Goal: Transaction & Acquisition: Obtain resource

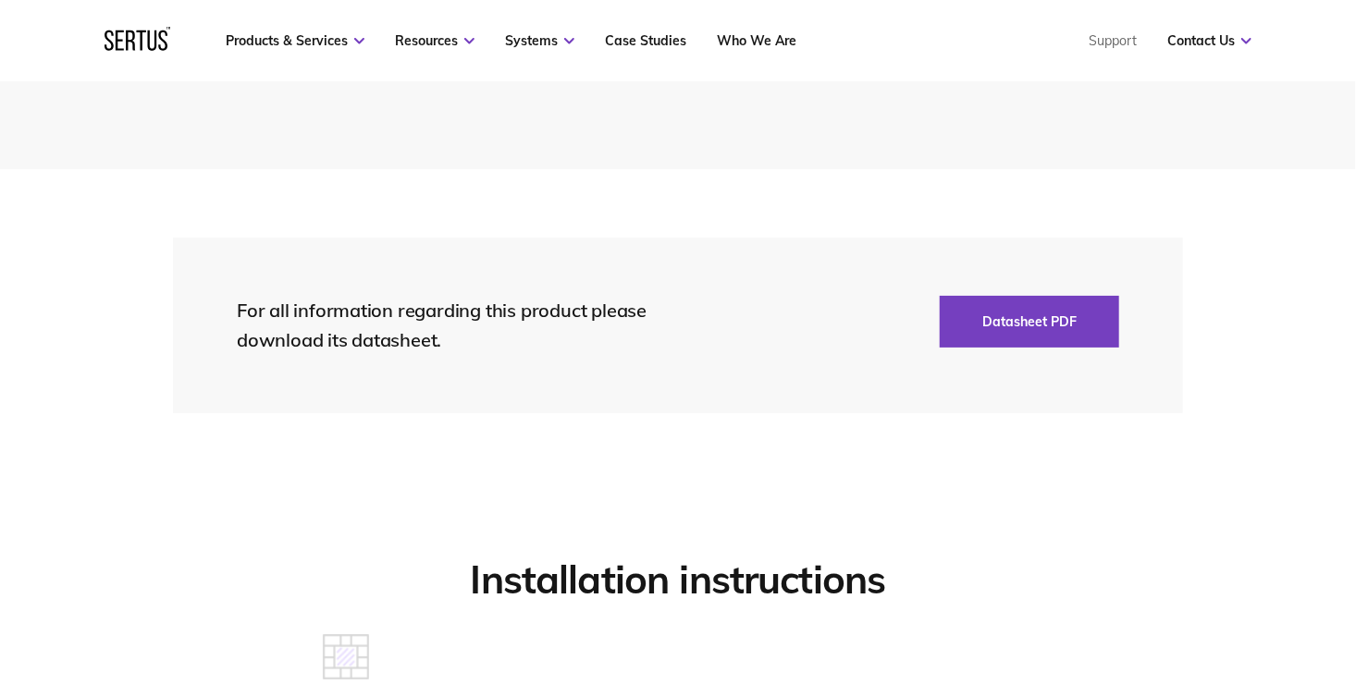
scroll to position [4255, 0]
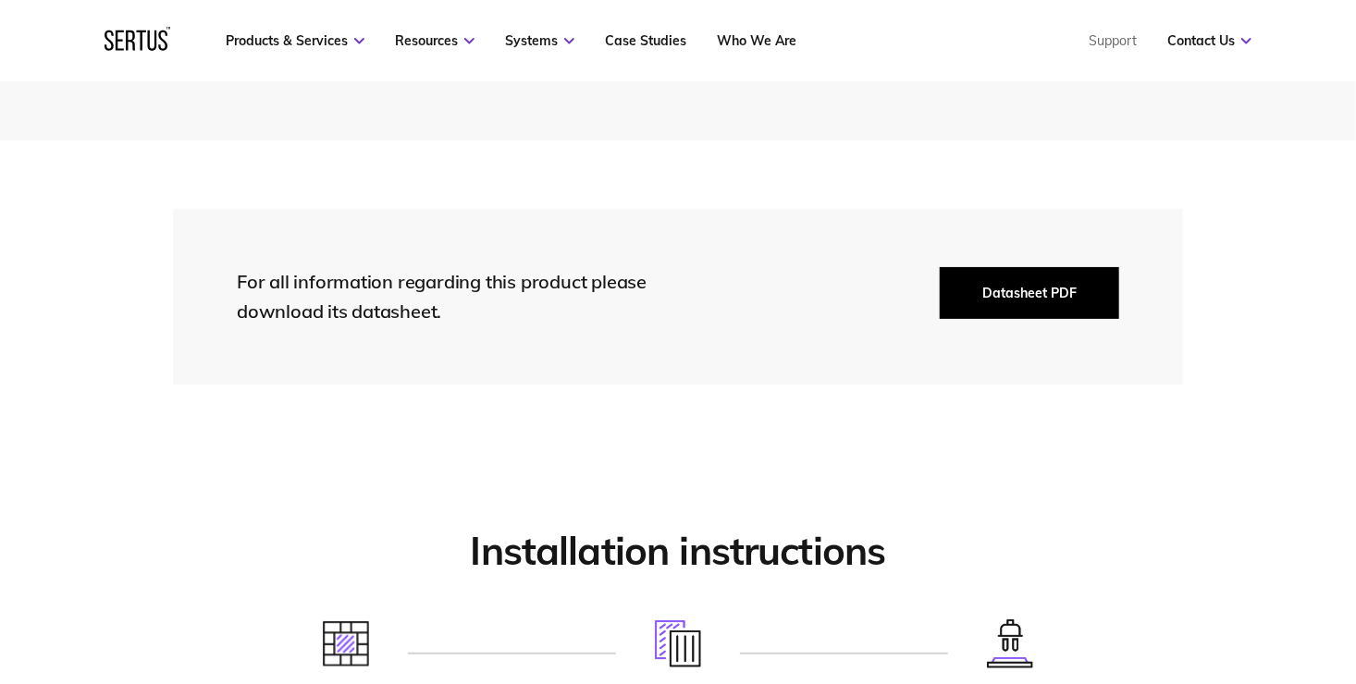
click at [1000, 286] on button "Datasheet PDF" at bounding box center [1029, 293] width 179 height 52
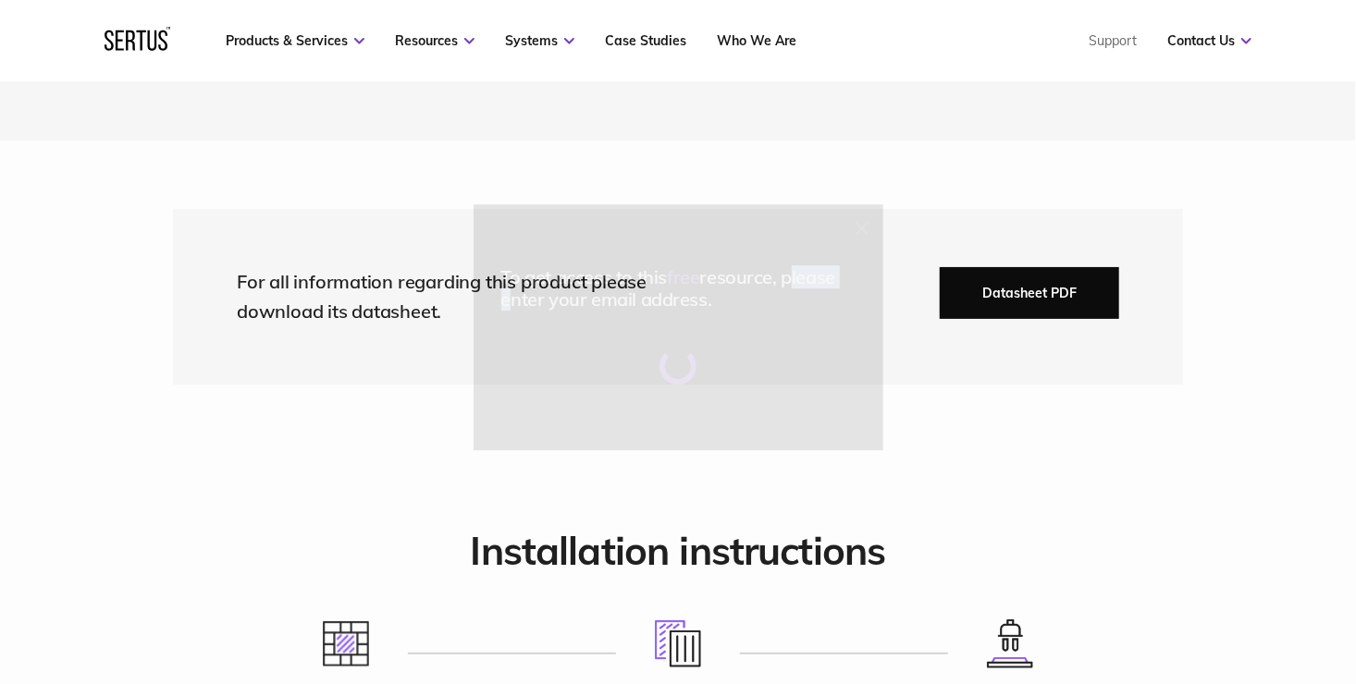
click at [1000, 286] on div "To get access to this free resource, please enter your email address." at bounding box center [678, 342] width 1356 height 684
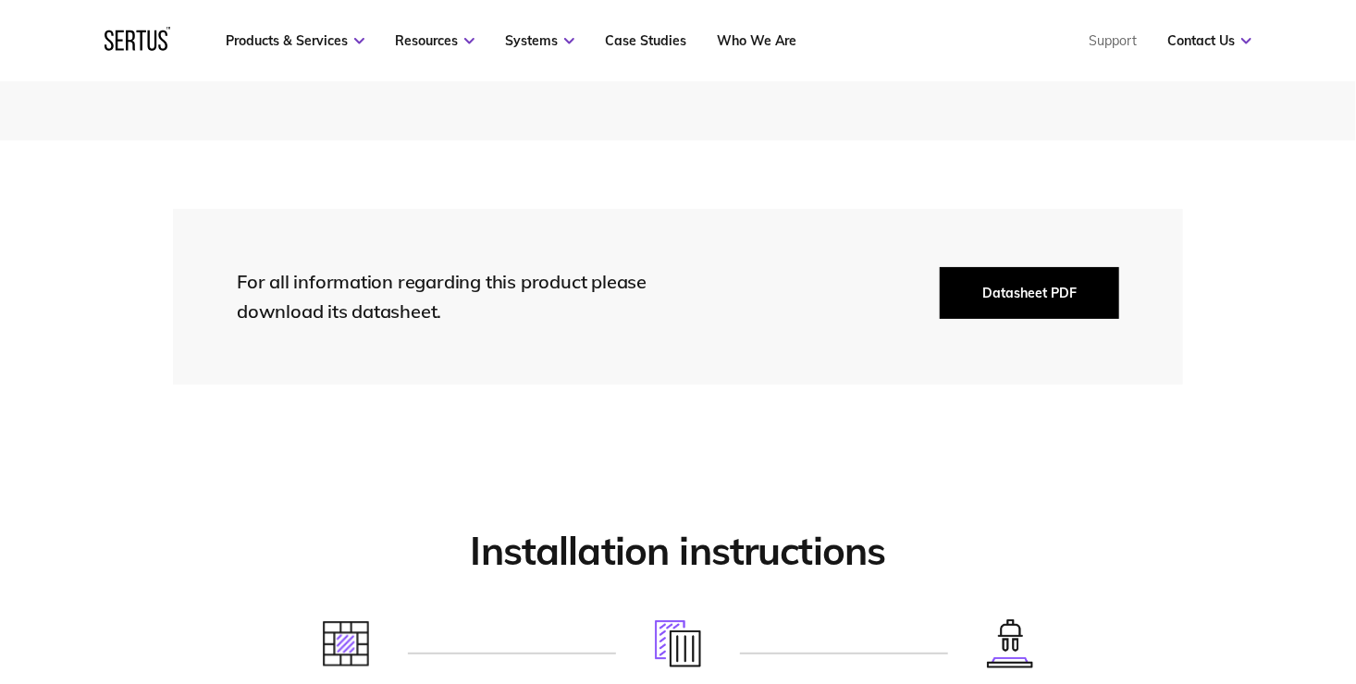
drag, startPoint x: 1000, startPoint y: 286, endPoint x: 1007, endPoint y: 305, distance: 20.8
click at [1007, 305] on button "Datasheet PDF" at bounding box center [1029, 293] width 179 height 52
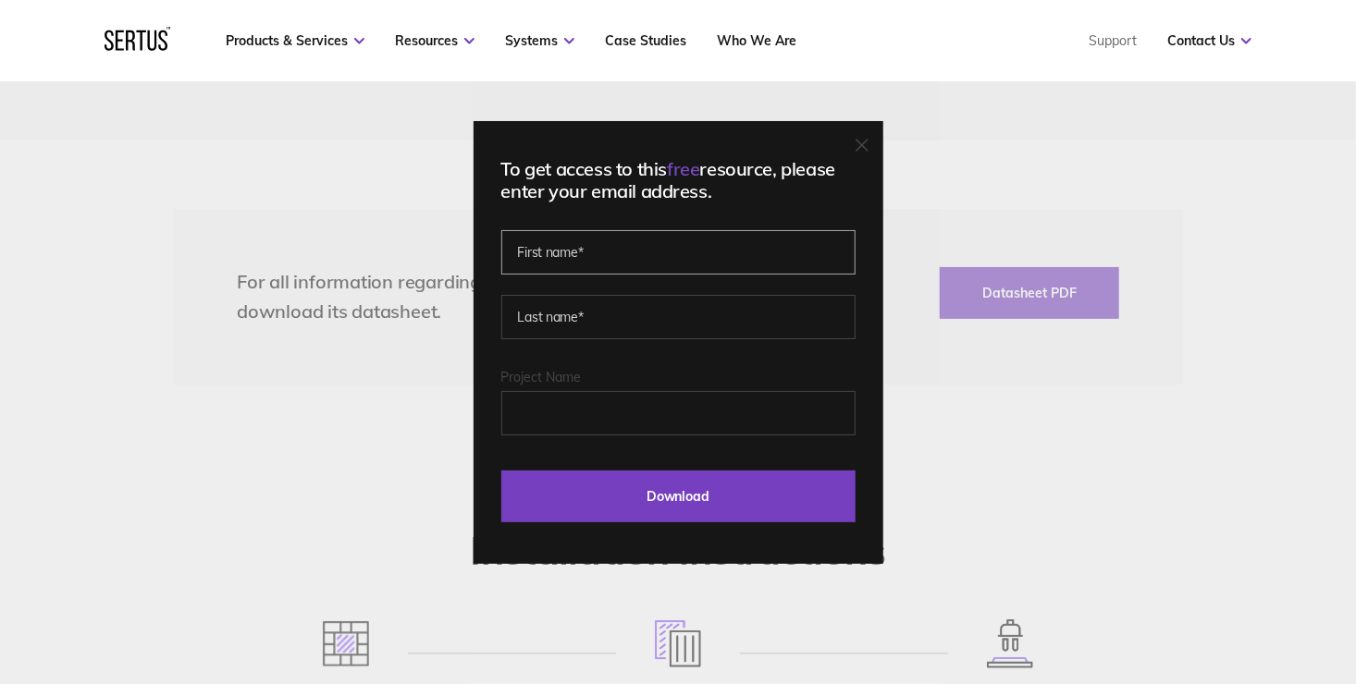
click at [613, 253] on input "text" at bounding box center [678, 252] width 354 height 44
type input "Keith"
type input "Brilly"
click at [570, 415] on input "Project Name" at bounding box center [678, 413] width 354 height 44
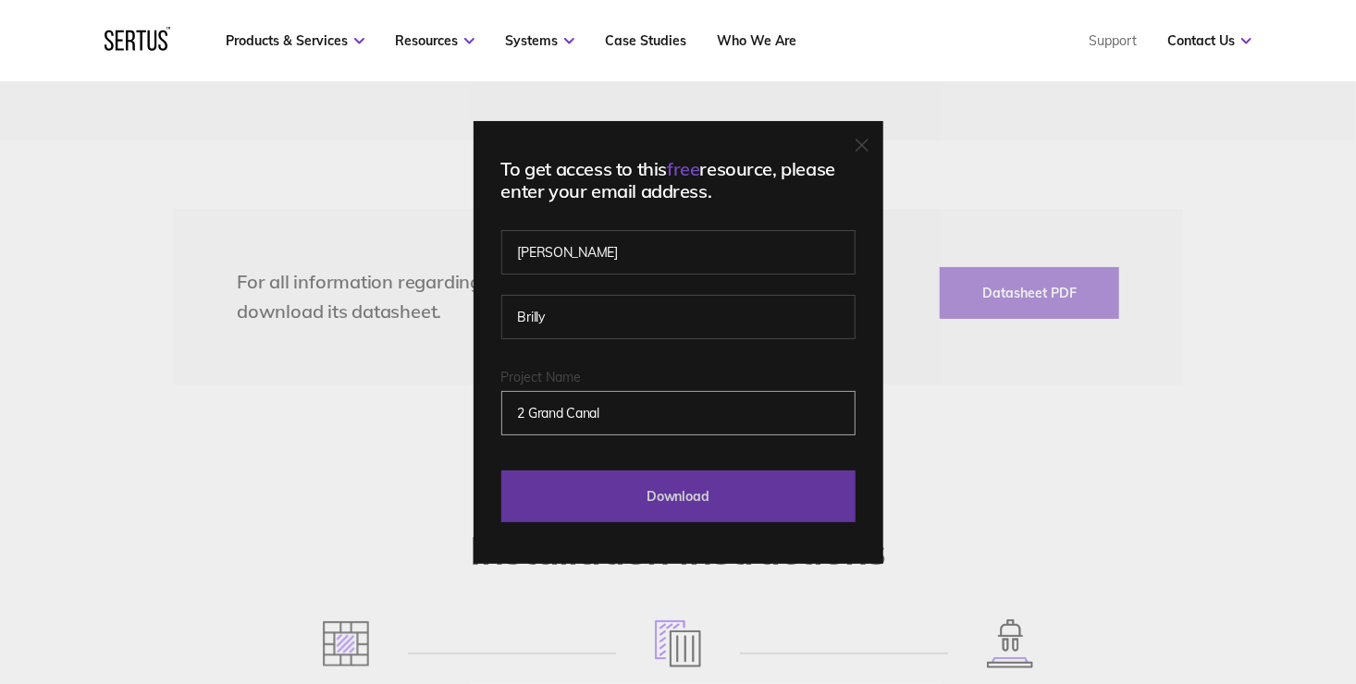
type input "2 Grand Canal"
click at [666, 494] on input "Download" at bounding box center [678, 497] width 354 height 52
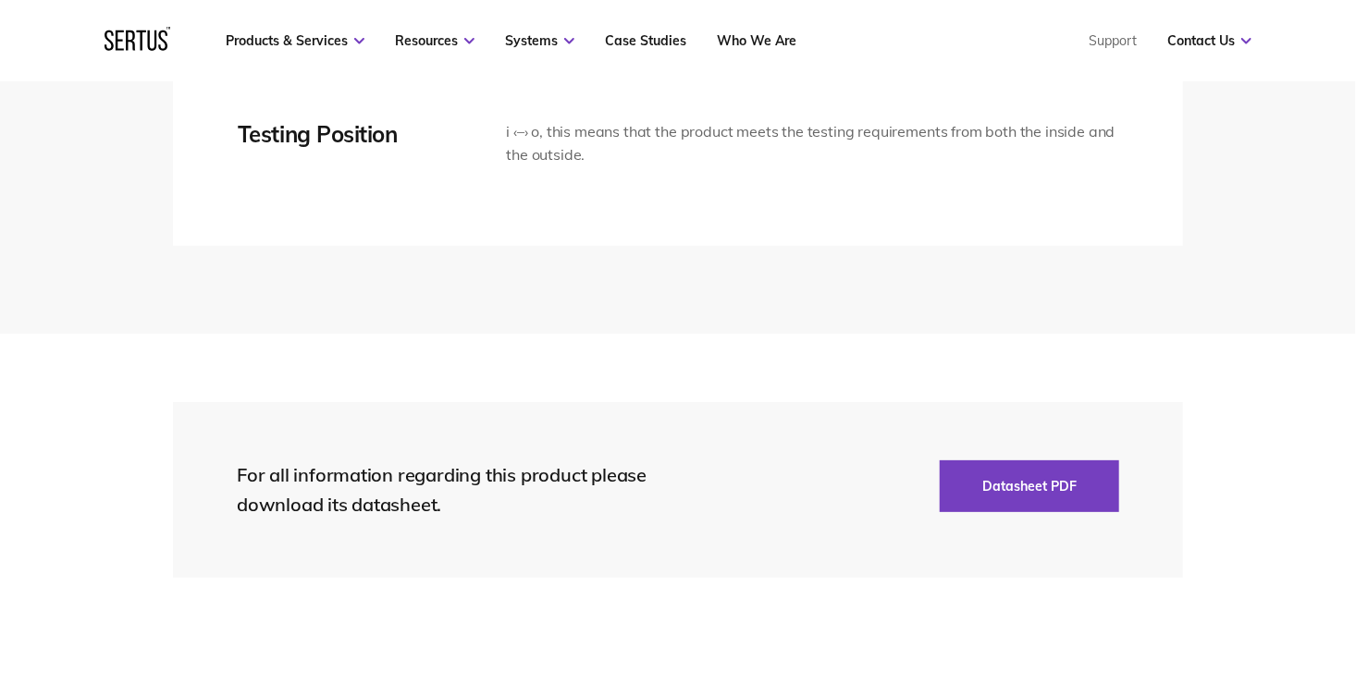
scroll to position [4070, 0]
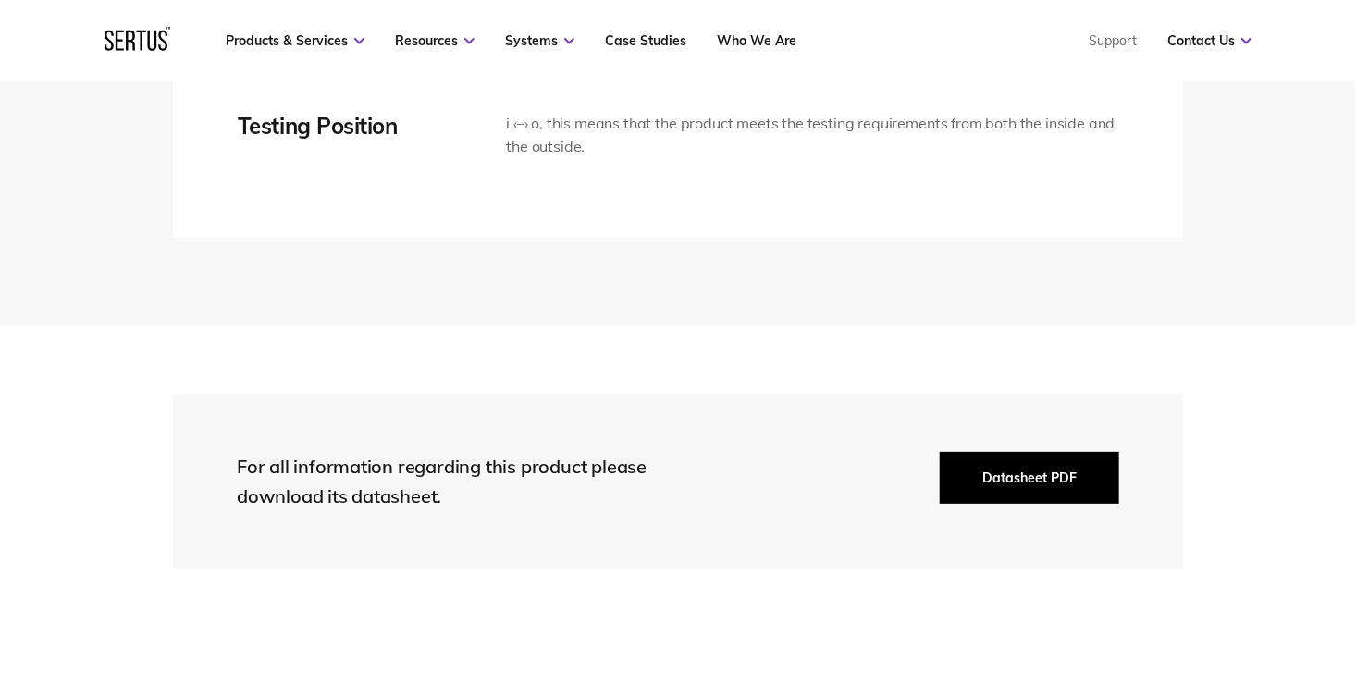
click at [975, 477] on button "Datasheet PDF" at bounding box center [1029, 478] width 179 height 52
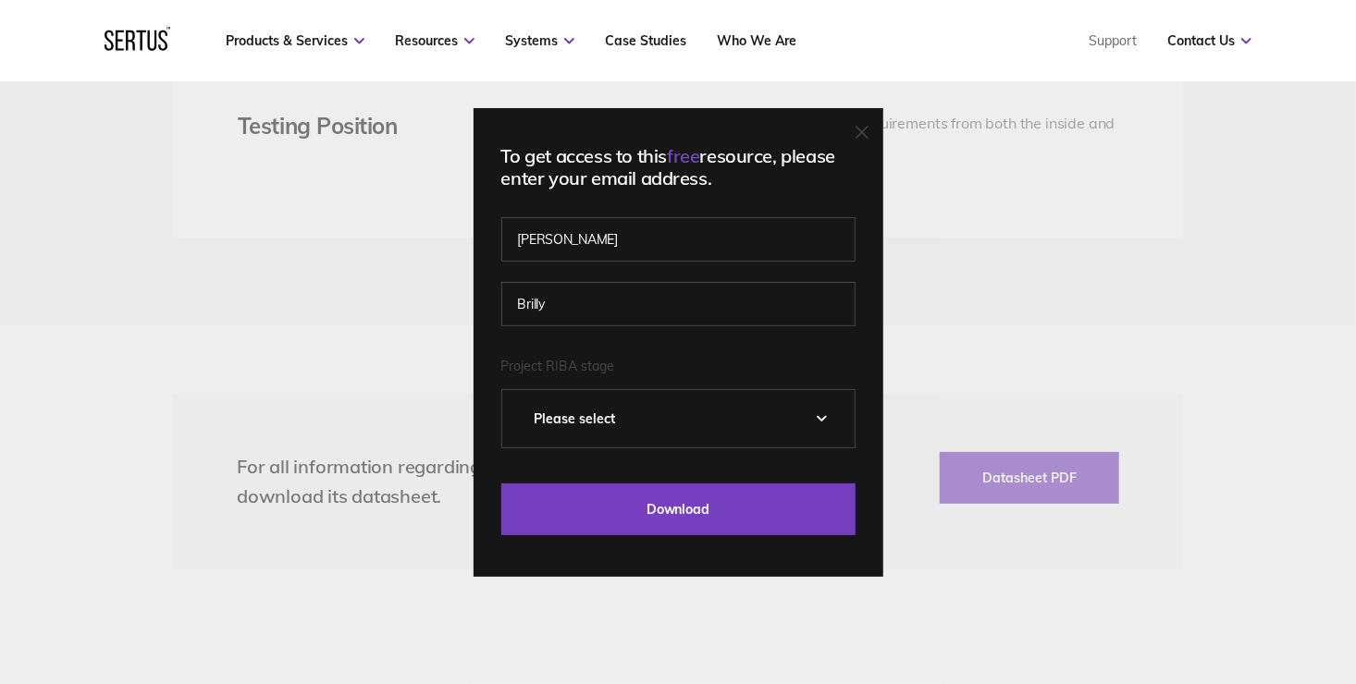
click at [611, 418] on select "Please Select 0 – Strategic Definition 1 - Preparation & Brief 2 - Concept Desi…" at bounding box center [678, 418] width 352 height 57
select select "2 - Concept Design"
click at [612, 418] on select "Please Select 0 – Strategic Definition 1 - Preparation & Brief 2 - Concept Desi…" at bounding box center [678, 418] width 352 height 57
click at [823, 414] on select "Please Select 0 – Strategic Definition 1 - Preparation & Brief 2 - Concept Desi…" at bounding box center [678, 418] width 352 height 57
click at [749, 419] on select "Please Select 0 – Strategic Definition 1 - Preparation & Brief 2 - Concept Desi…" at bounding box center [678, 418] width 352 height 57
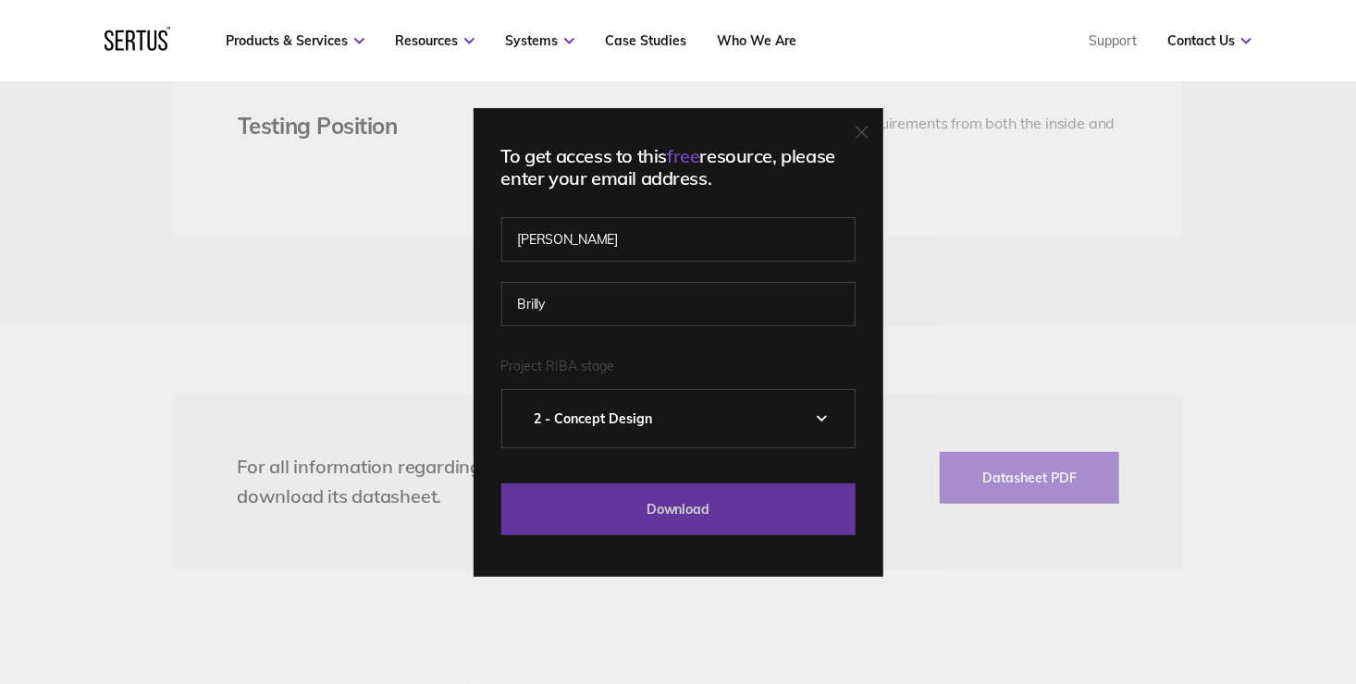
click at [721, 503] on input "Download" at bounding box center [678, 510] width 354 height 52
